Goal: Task Accomplishment & Management: Use online tool/utility

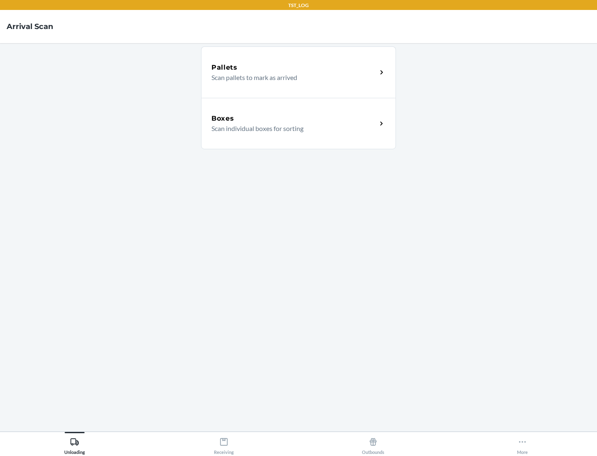
click at [294, 119] on div "Boxes" at bounding box center [294, 119] width 165 height 10
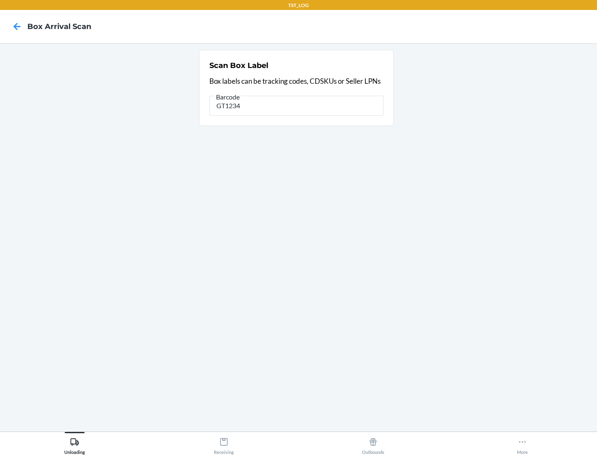
type input "GT1234"
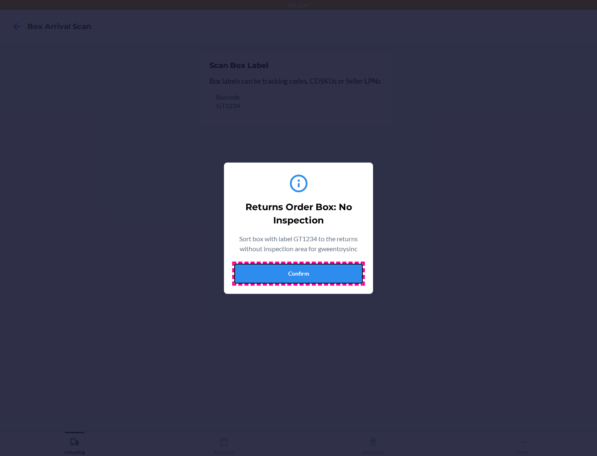
click at [299, 273] on button "Confirm" at bounding box center [298, 274] width 129 height 20
